Goal: Information Seeking & Learning: Learn about a topic

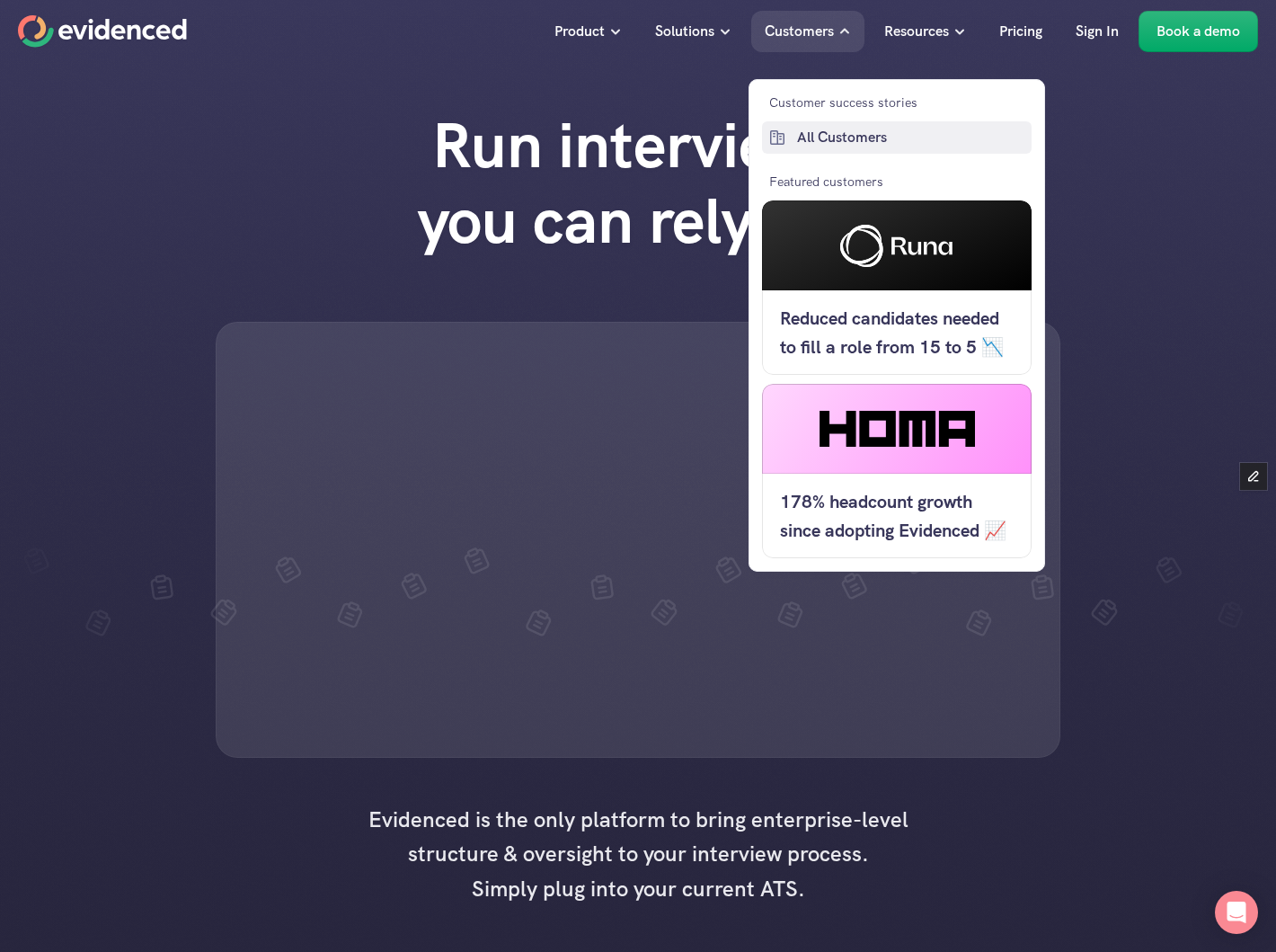
click at [814, 147] on p "All Customers" at bounding box center [912, 137] width 230 height 24
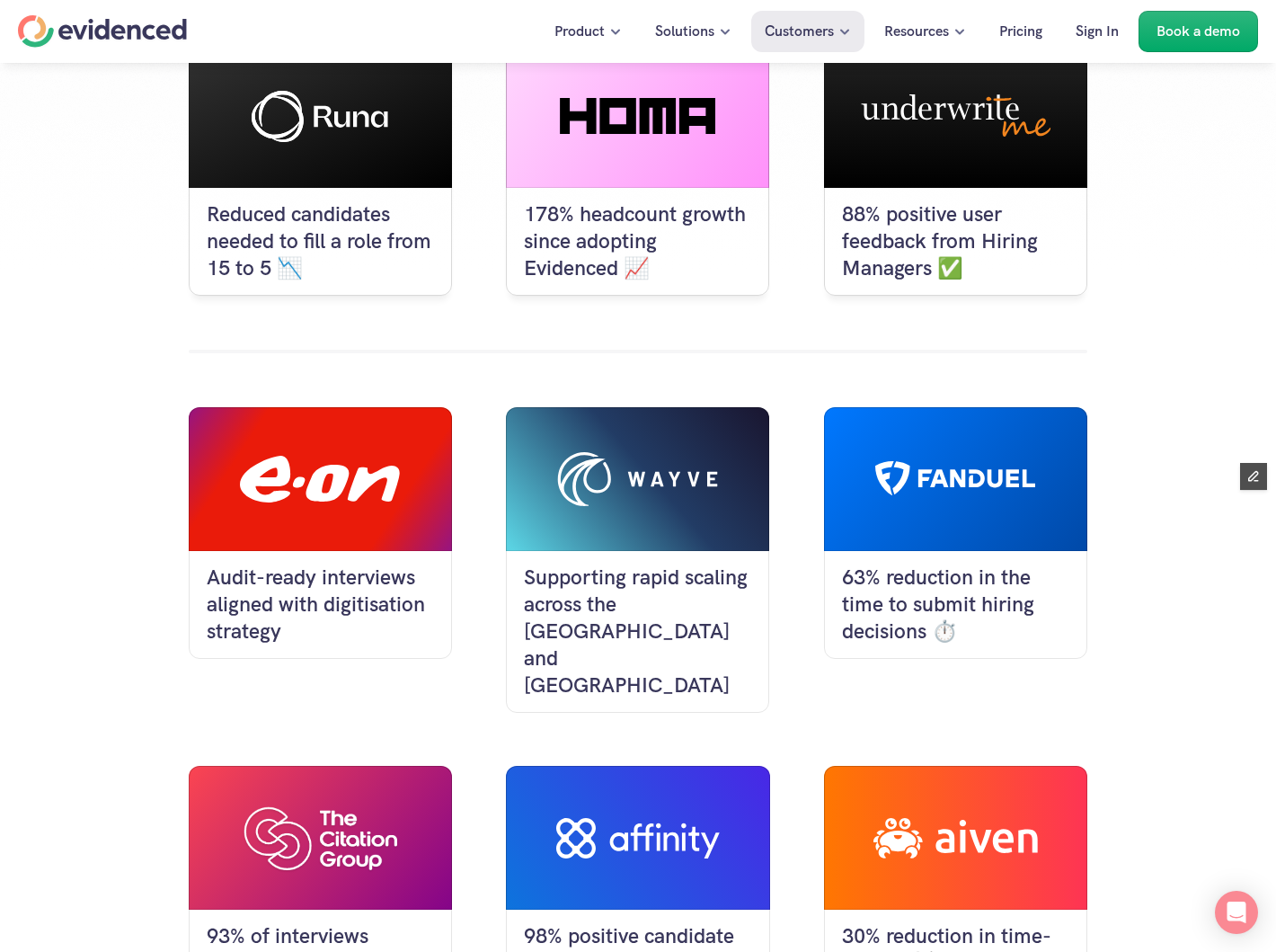
scroll to position [339, 0]
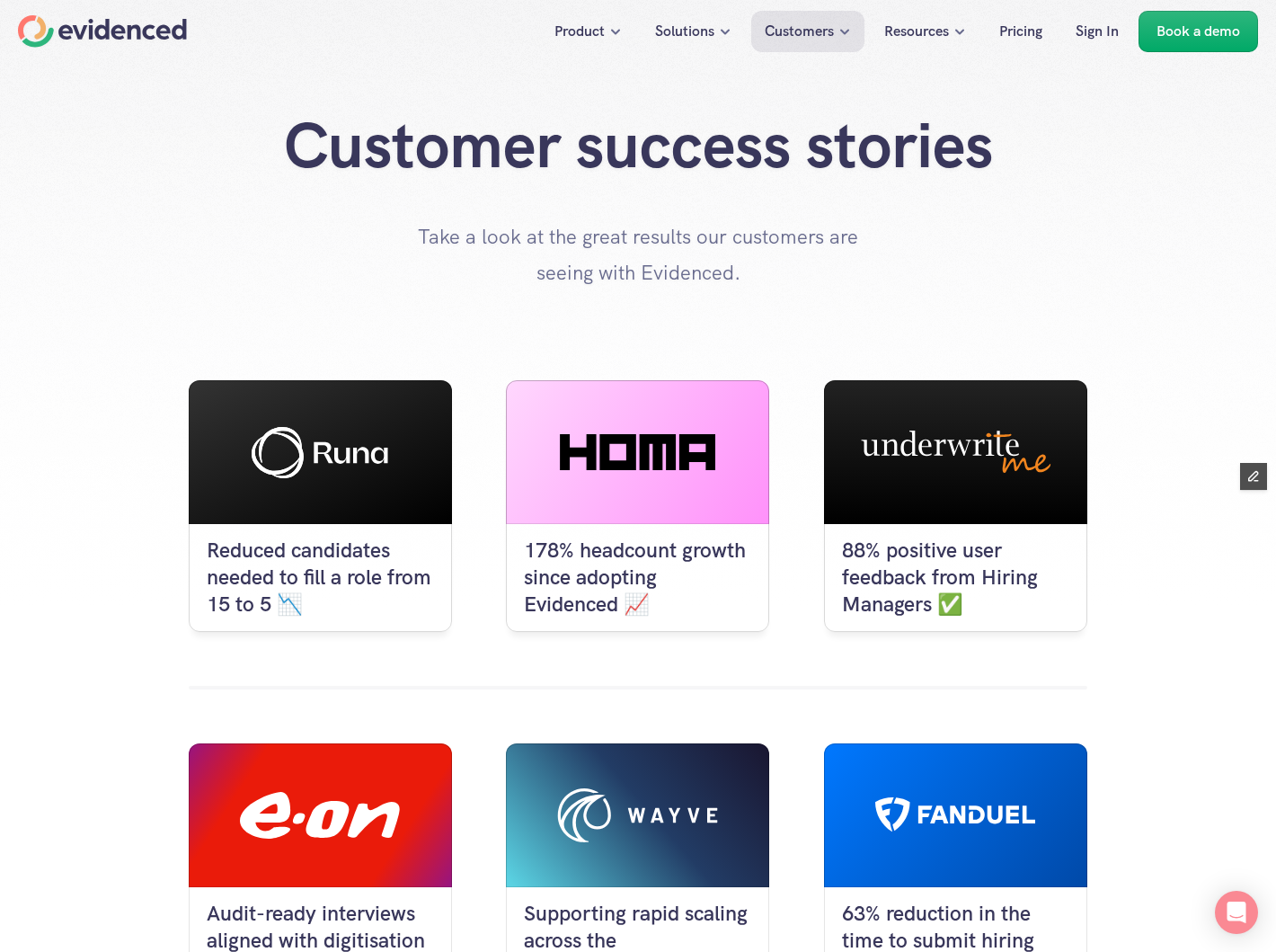
click at [116, 10] on nav "Product Solutions Customers Resources Pricing Sign In Book a demo" at bounding box center [638, 31] width 1276 height 63
click at [127, 33] on div "Home" at bounding box center [102, 31] width 169 height 32
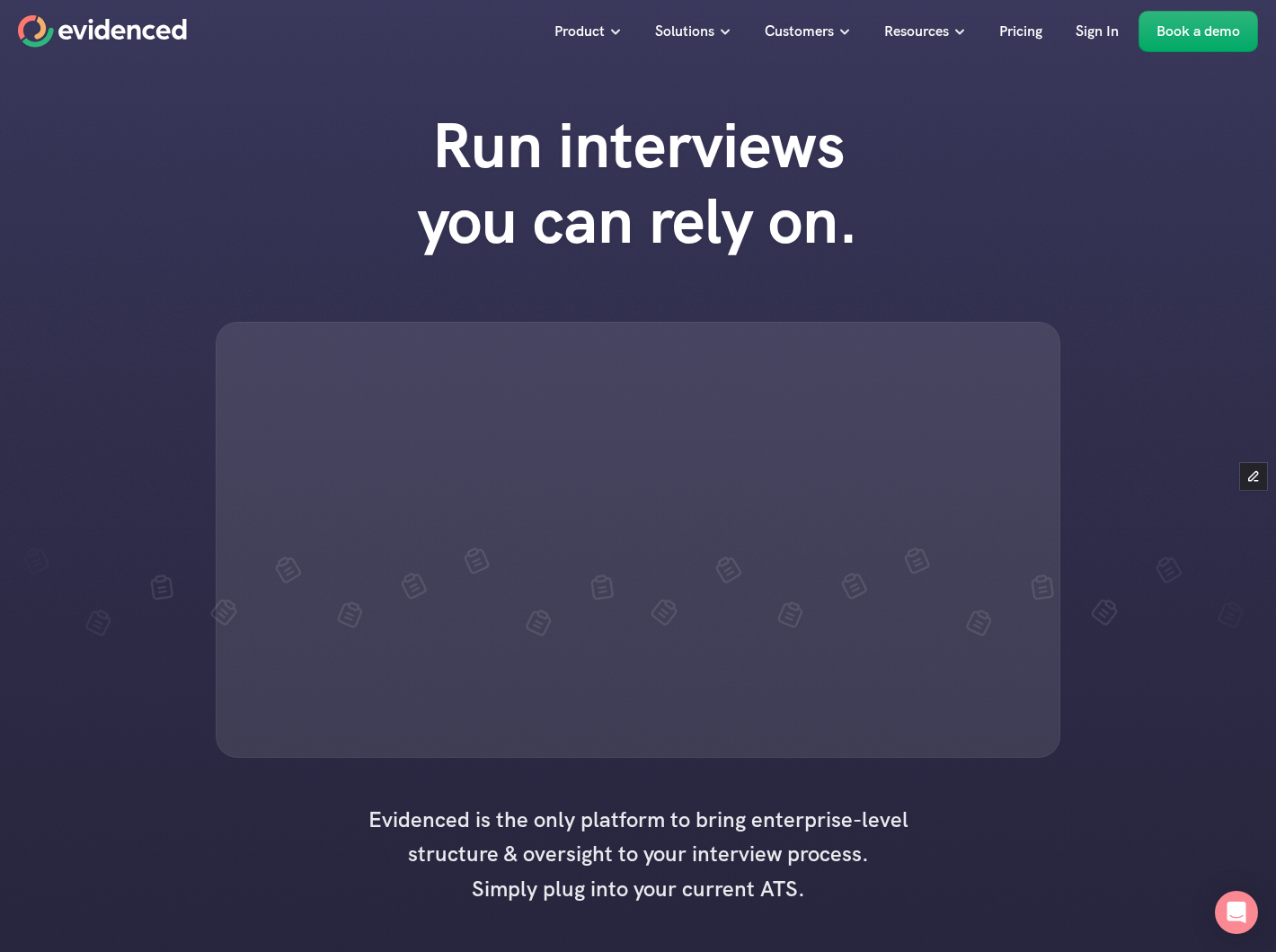
click at [166, 476] on div "Run interviews you can rely on." at bounding box center [638, 433] width 1276 height 686
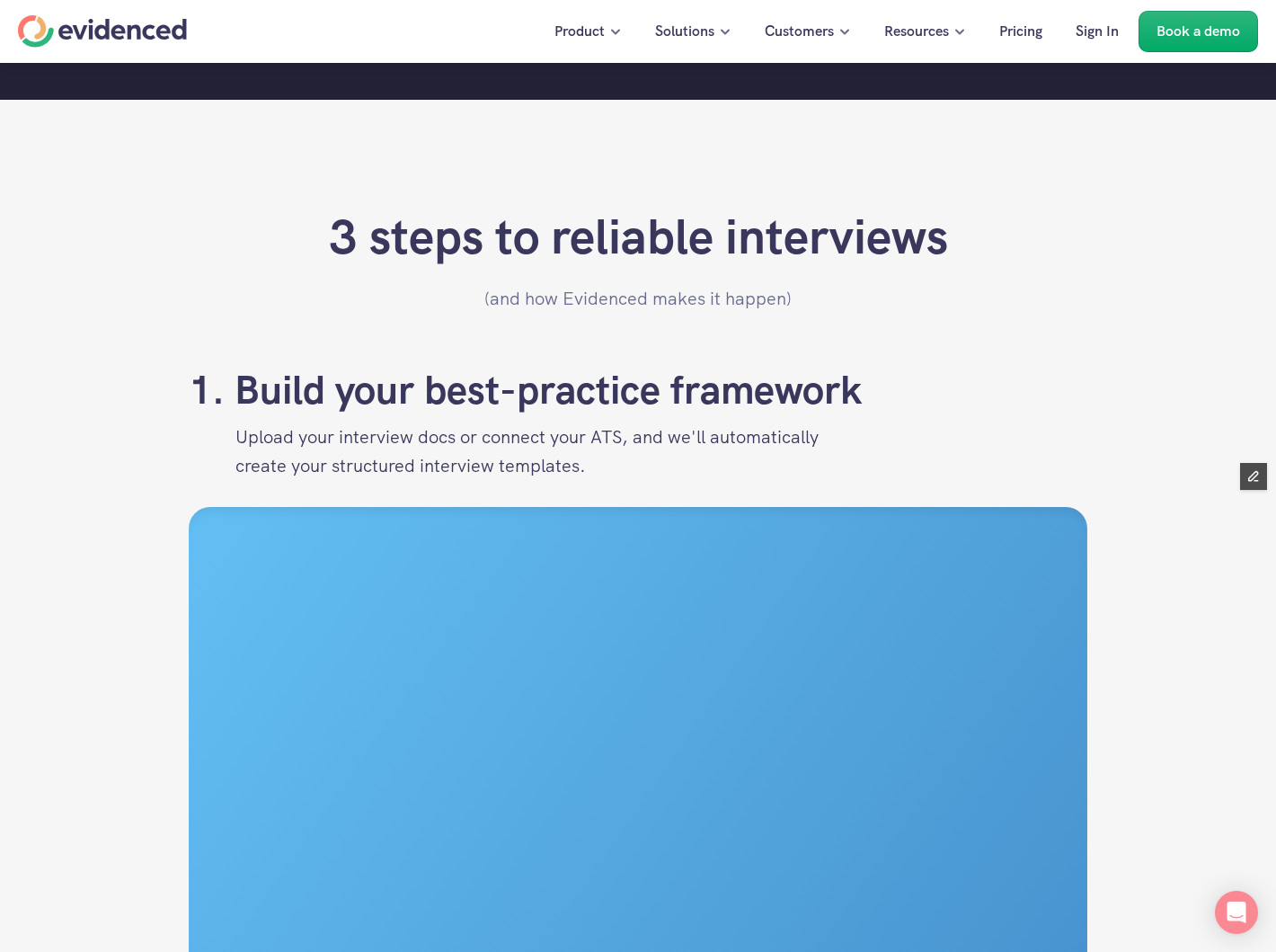
scroll to position [2366, 0]
